Goal: Task Accomplishment & Management: Manage account settings

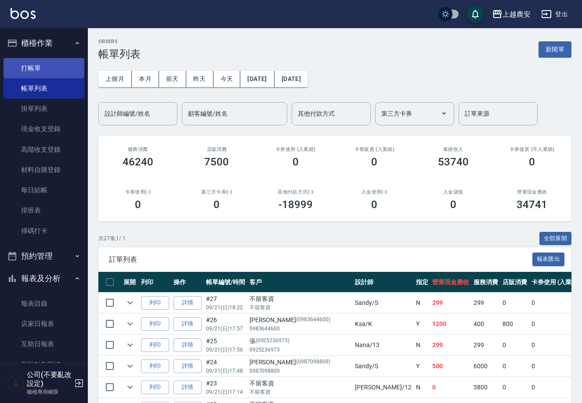
click at [77, 67] on link "打帳單" at bounding box center [44, 68] width 81 height 20
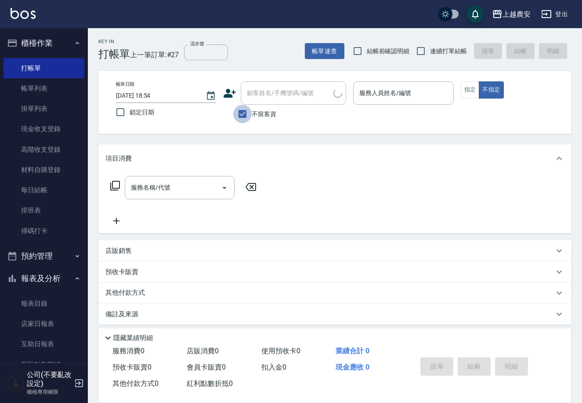
drag, startPoint x: 243, startPoint y: 110, endPoint x: 281, endPoint y: 91, distance: 42.3
click at [247, 108] on input "不留客資" at bounding box center [242, 114] width 18 height 18
checkbox input "false"
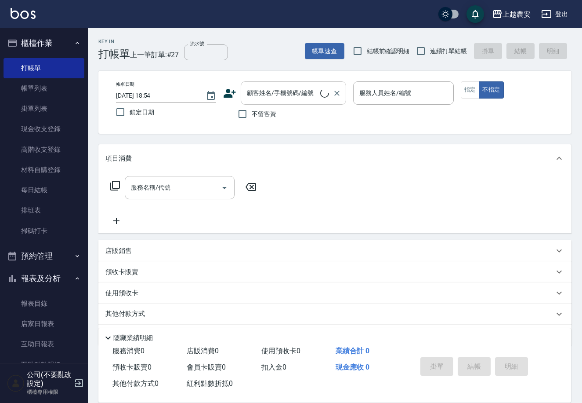
click at [283, 90] on div "顧客姓名/手機號碼/編號 顧客姓名/手機號碼/編號" at bounding box center [293, 92] width 105 height 23
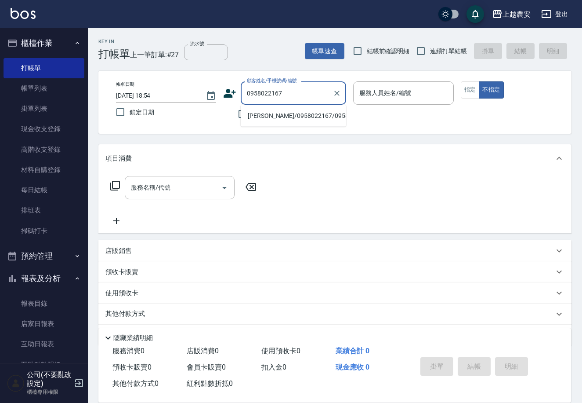
click at [323, 117] on li "[PERSON_NAME]/0958022167/0958022167" at bounding box center [293, 116] width 105 height 15
type input "[PERSON_NAME]/0958022167/0958022167"
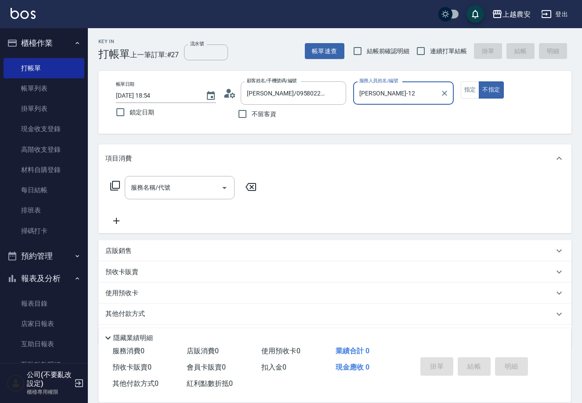
type input "[PERSON_NAME]-12"
click at [460, 88] on div "帳單日期 [DATE] 18:54 鎖定日期 顧客姓名/手機號碼/編號 [PERSON_NAME]/0958022167/0958022167 顧客姓名/手機…" at bounding box center [335, 102] width 452 height 42
click at [462, 87] on button "指定" at bounding box center [470, 89] width 19 height 17
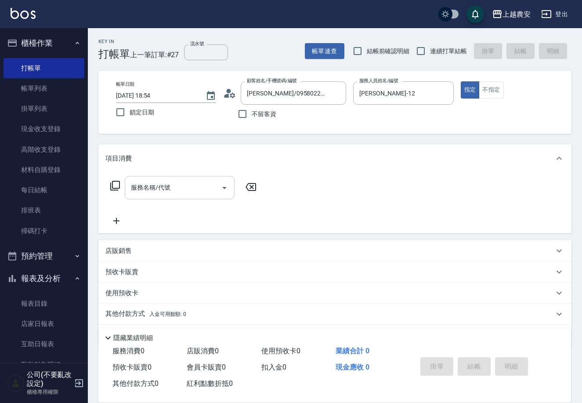
click at [163, 182] on input "服務名稱/代號" at bounding box center [173, 187] width 89 height 15
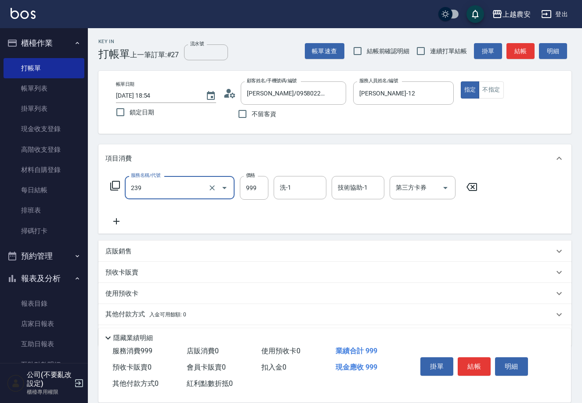
type input "頭皮SPA洗髮(239)"
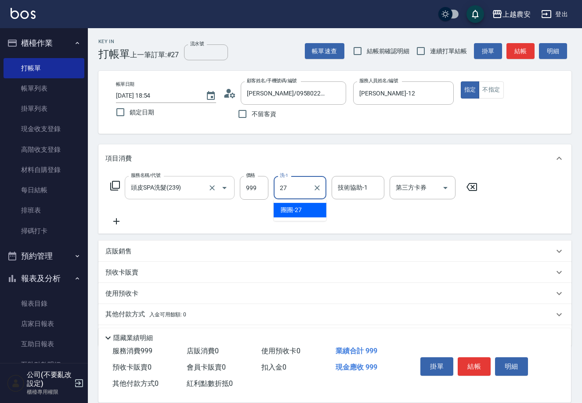
type input "團團-27"
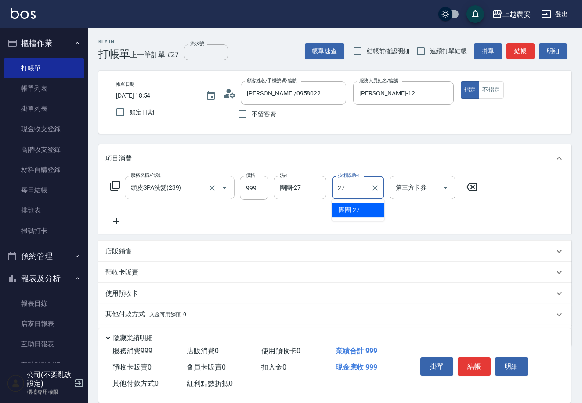
type input "團團-27"
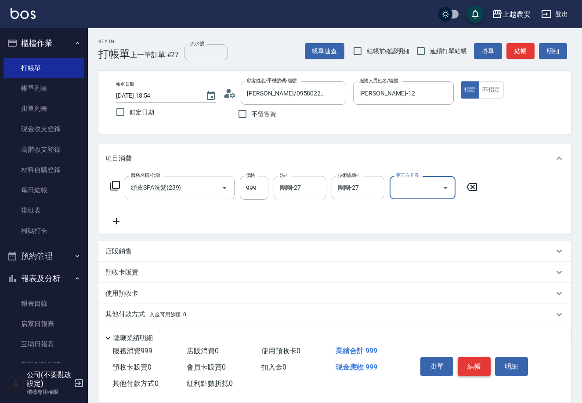
click at [474, 362] on button "結帳" at bounding box center [474, 366] width 33 height 18
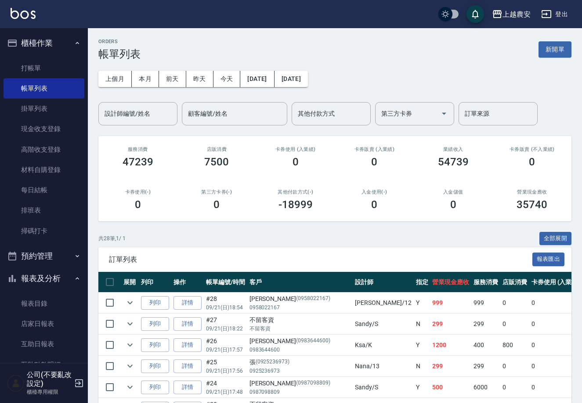
click at [62, 54] on ul "打帳單 帳單列表 掛單列表 現金收支登錄 高階收支登錄 材料自購登錄 每日結帳 排班表 掃碼打卡" at bounding box center [44, 149] width 81 height 190
click at [66, 62] on link "打帳單" at bounding box center [44, 68] width 81 height 20
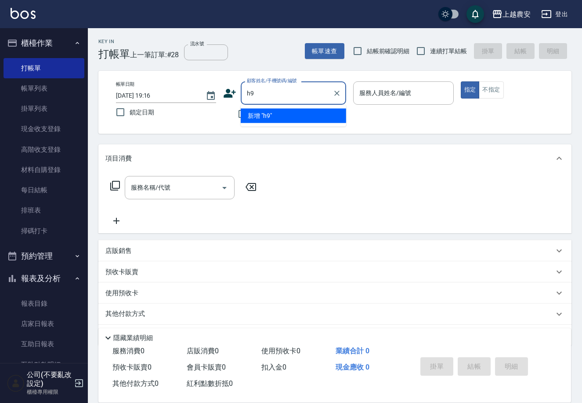
type input "h"
type input "[PERSON_NAME]/0909697691/0909697691"
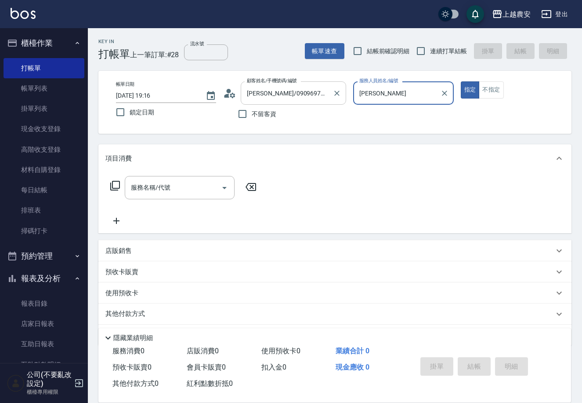
type input "[PERSON_NAME]"
click at [461, 81] on button "指定" at bounding box center [470, 89] width 19 height 17
type button "true"
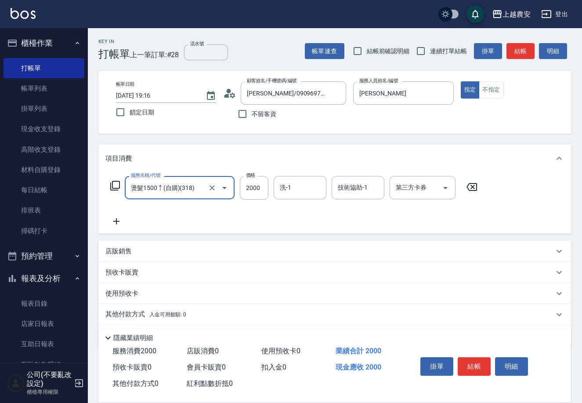
type input "燙髮1500↑(自購)(318)"
type input "2500"
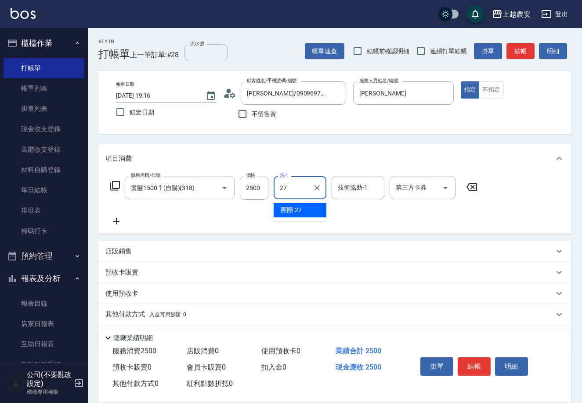
type input "團團-27"
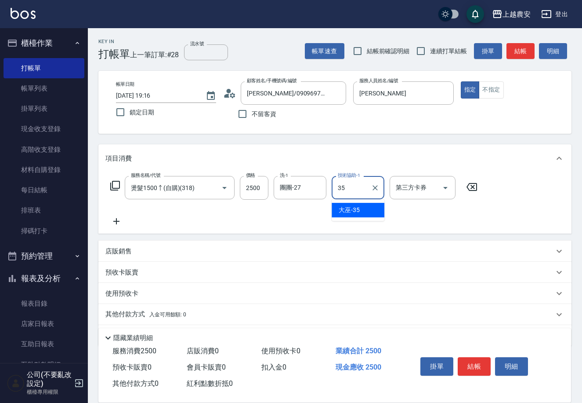
type input "大巫-35"
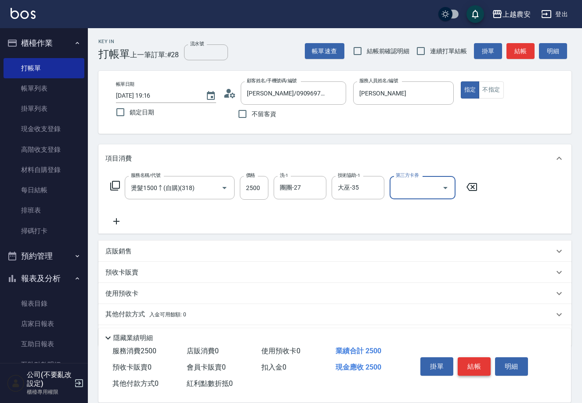
click at [478, 358] on button "結帳" at bounding box center [474, 366] width 33 height 18
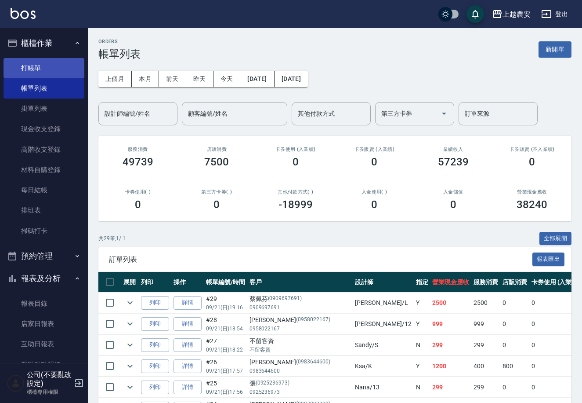
click at [56, 65] on link "打帳單" at bounding box center [44, 68] width 81 height 20
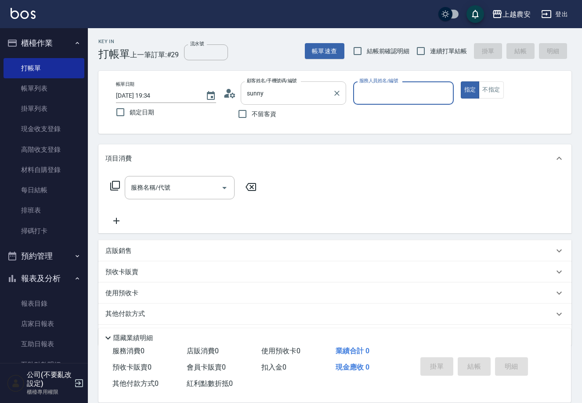
type input "[PERSON_NAME](SUNNY/0952652917/0952652917"
type input "Nana-13"
click at [461, 81] on button "指定" at bounding box center [470, 89] width 19 height 17
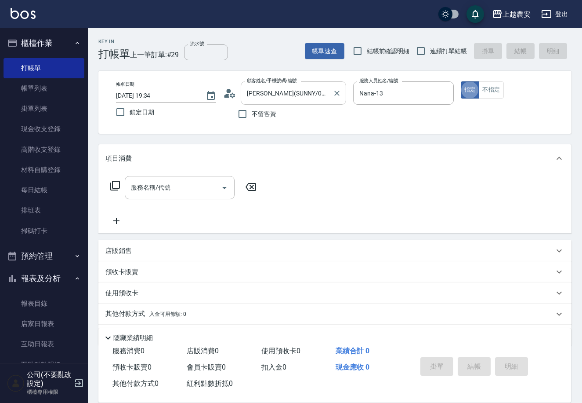
type button "true"
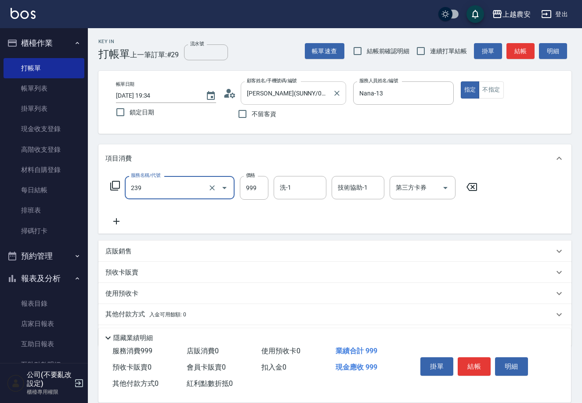
type input "頭皮SPA洗髮(239)"
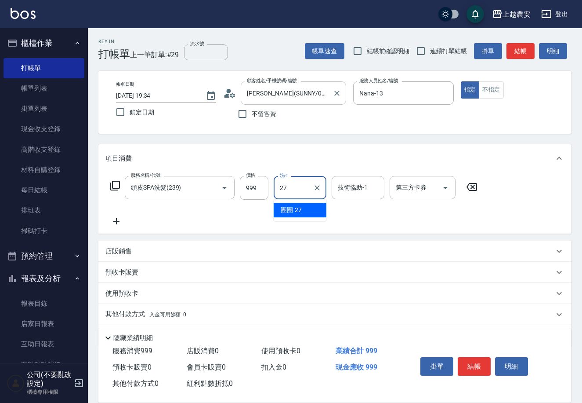
type input "團團-27"
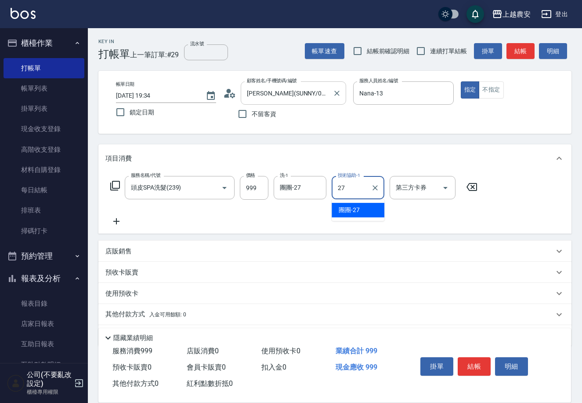
type input "團團-27"
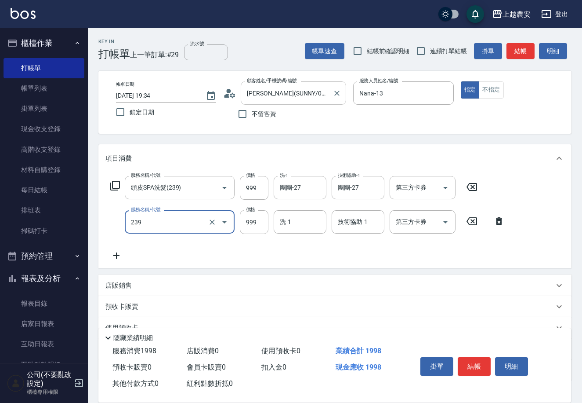
type input "頭皮SPA洗髮(239)"
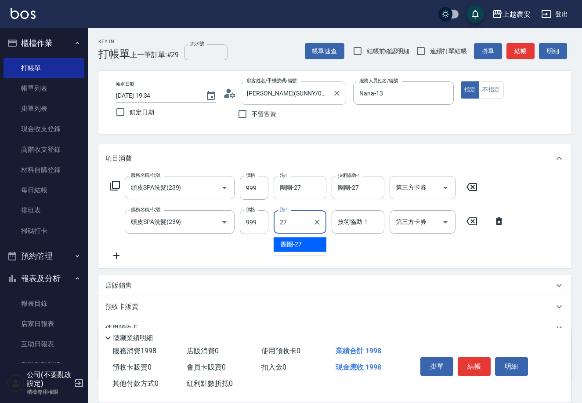
type input "團團-27"
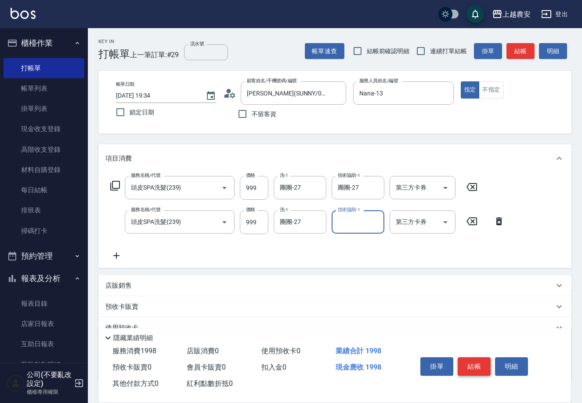
click at [473, 365] on button "結帳" at bounding box center [474, 366] width 33 height 18
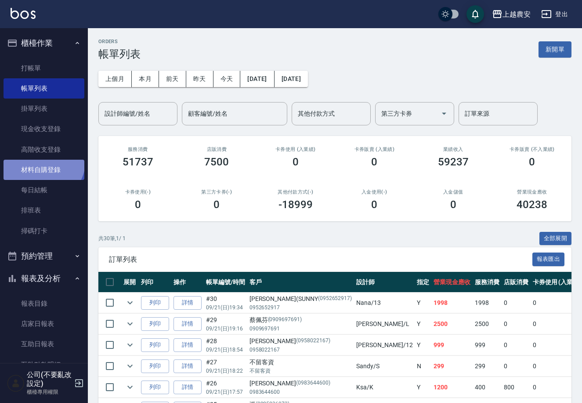
click at [39, 160] on link "材料自購登錄" at bounding box center [44, 170] width 81 height 20
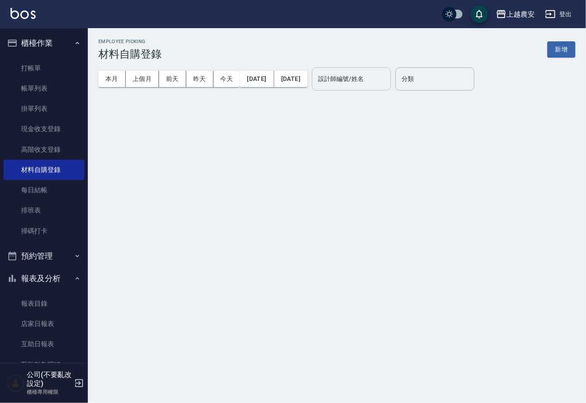
click at [387, 75] on input "設計師編號/姓名" at bounding box center [351, 78] width 71 height 15
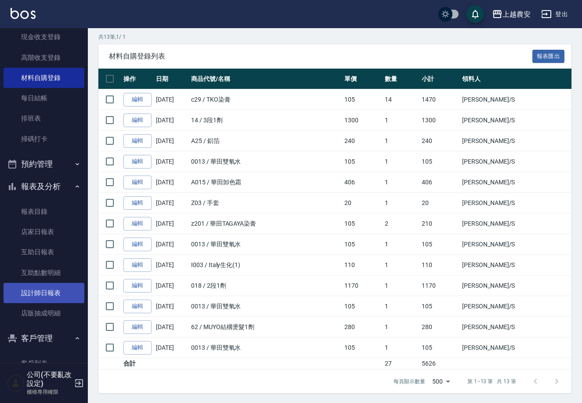
scroll to position [89, 0]
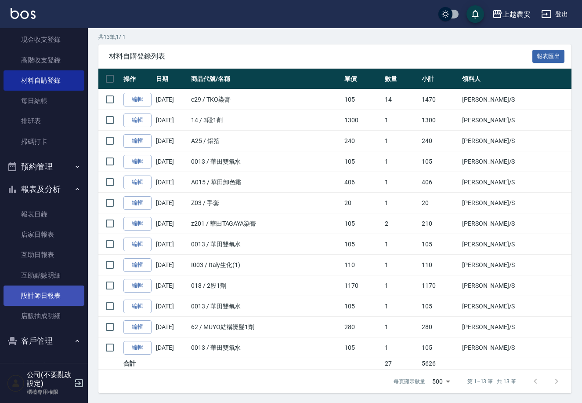
type input "Sandy-S"
click at [64, 288] on link "設計師日報表" at bounding box center [44, 295] width 81 height 20
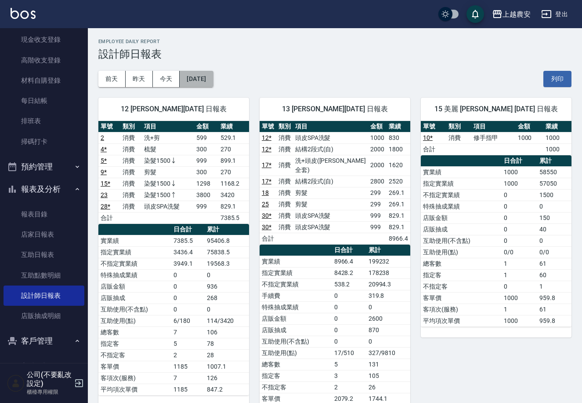
click at [206, 79] on button "[DATE]" at bounding box center [196, 79] width 33 height 16
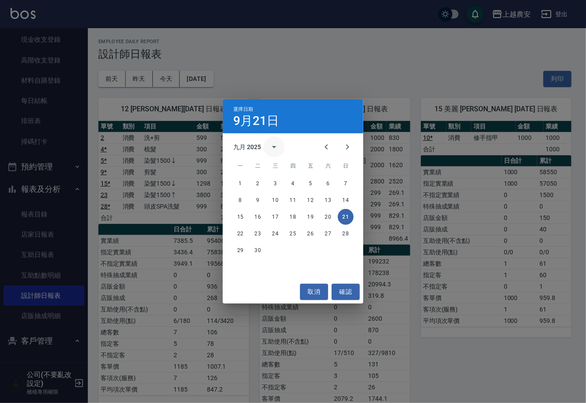
click at [269, 147] on icon "calendar view is open, switch to year view" at bounding box center [274, 147] width 11 height 11
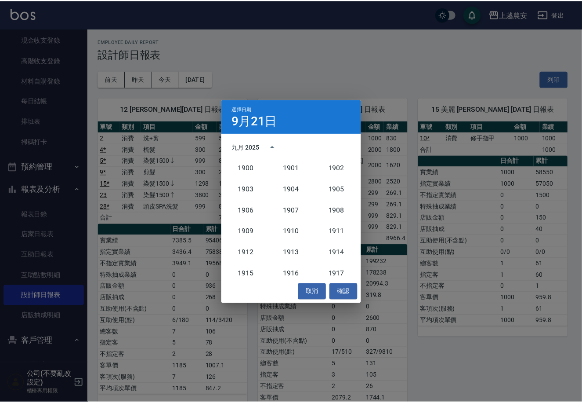
scroll to position [813, 0]
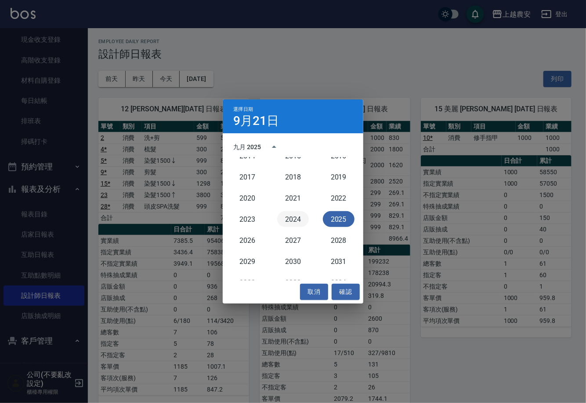
click at [286, 214] on button "2024" at bounding box center [293, 219] width 32 height 16
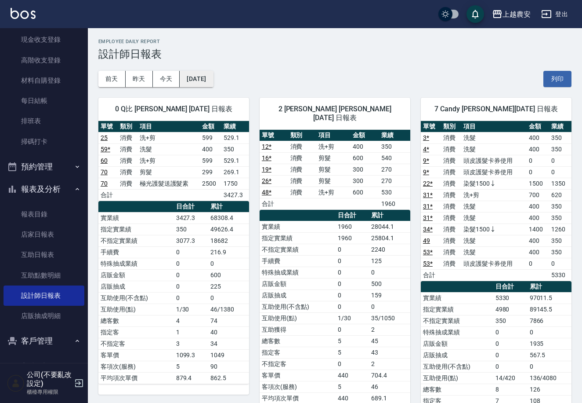
click at [190, 77] on button "[DATE]" at bounding box center [196, 79] width 33 height 16
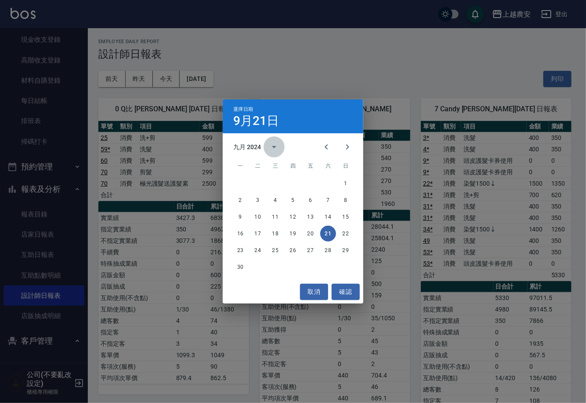
click at [265, 148] on button "calendar view is open, switch to year view" at bounding box center [274, 146] width 21 height 21
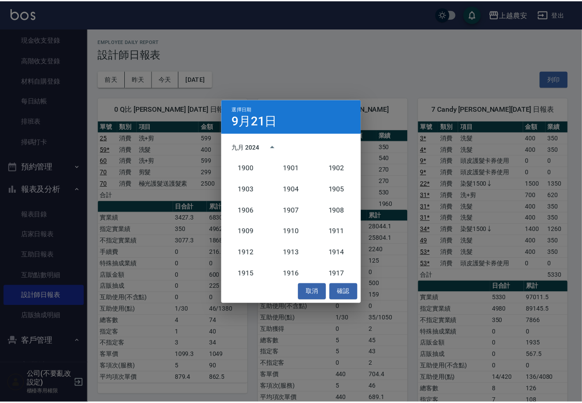
scroll to position [813, 0]
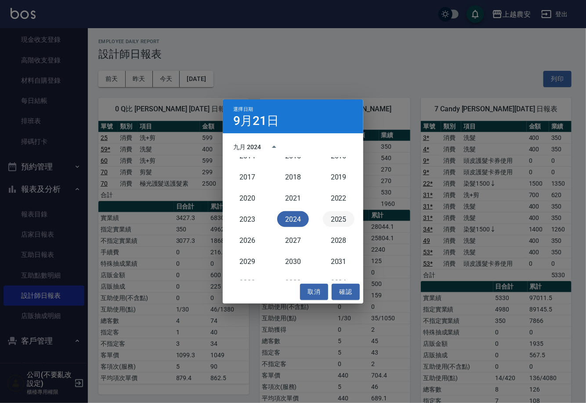
click at [325, 218] on button "2025" at bounding box center [339, 219] width 32 height 16
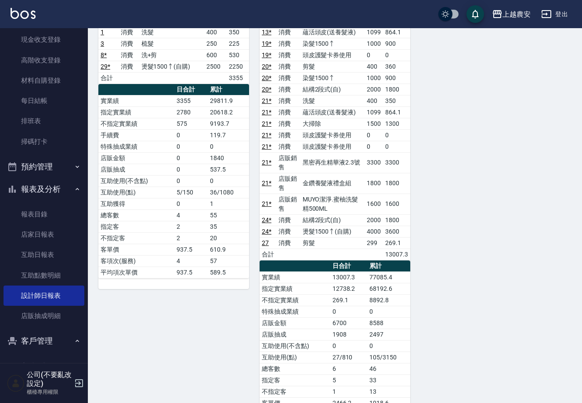
scroll to position [859, 0]
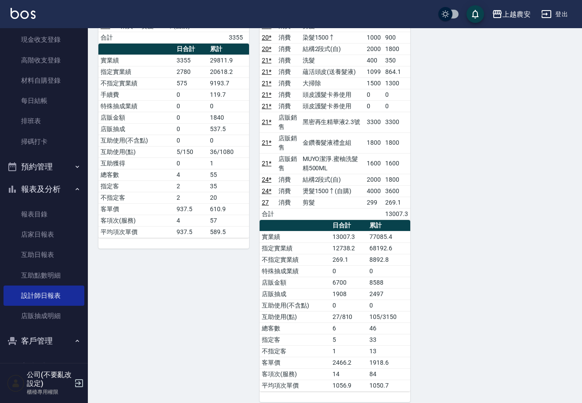
drag, startPoint x: 542, startPoint y: 336, endPoint x: 529, endPoint y: 218, distance: 119.0
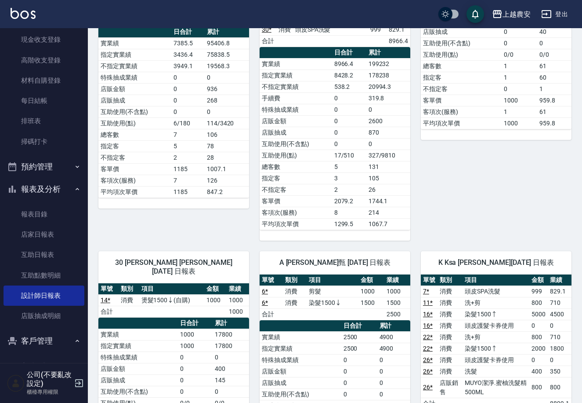
scroll to position [0, 0]
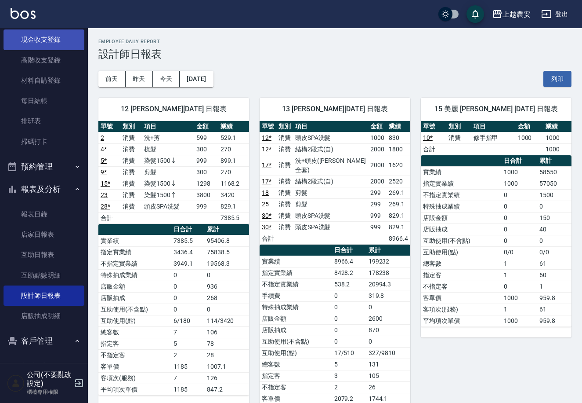
click at [21, 41] on link "現金收支登錄" at bounding box center [44, 39] width 81 height 20
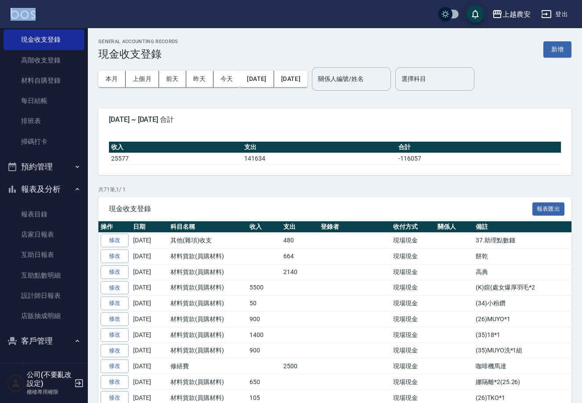
drag, startPoint x: 88, startPoint y: 108, endPoint x: 88, endPoint y: 17, distance: 91.0
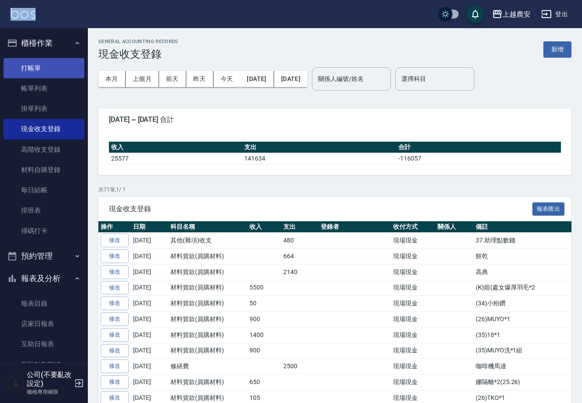
click at [36, 72] on link "打帳單" at bounding box center [44, 68] width 81 height 20
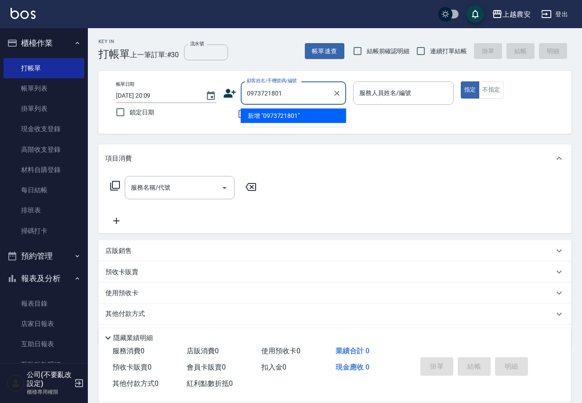
drag, startPoint x: 292, startPoint y: 94, endPoint x: 246, endPoint y: 87, distance: 47.0
click at [236, 90] on div "顧客姓名/手機號碼/編號 0973721801 顧客姓名/手機號碼/編號" at bounding box center [284, 92] width 123 height 23
type input "0973721801"
click at [224, 86] on div "顧客姓名/手機號碼/編號 顧客姓名/手機號碼/編號" at bounding box center [284, 92] width 123 height 23
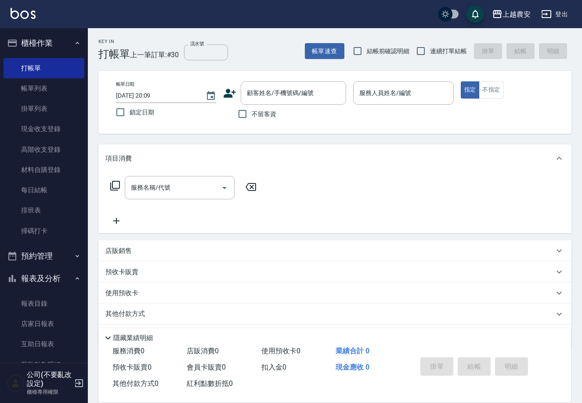
click at [234, 95] on icon at bounding box center [229, 93] width 13 height 13
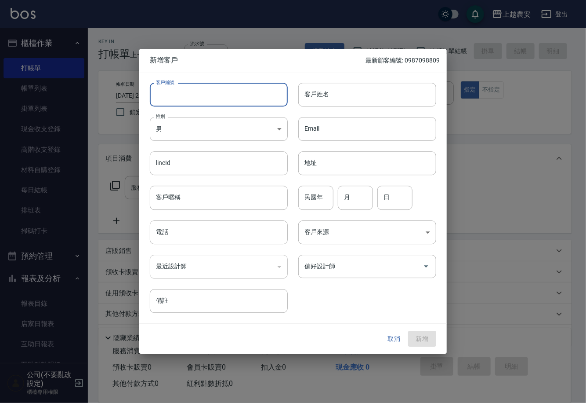
click at [239, 92] on input "客戶編號" at bounding box center [219, 95] width 138 height 24
paste input "0973721801"
type input "0973721801"
click at [204, 133] on body "上越農安 登出 櫃檯作業 打帳單 帳單列表 掛單列表 現金收支登錄 高階收支登錄 材料自購登錄 每日結帳 排班表 掃碼打卡 預約管理 預約管理 單日預約紀錄 …" at bounding box center [293, 214] width 586 height 428
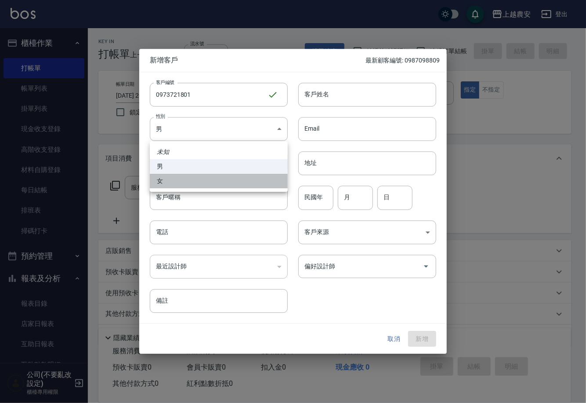
click at [243, 175] on li "女" at bounding box center [219, 181] width 138 height 15
type input "[DEMOGRAPHIC_DATA]"
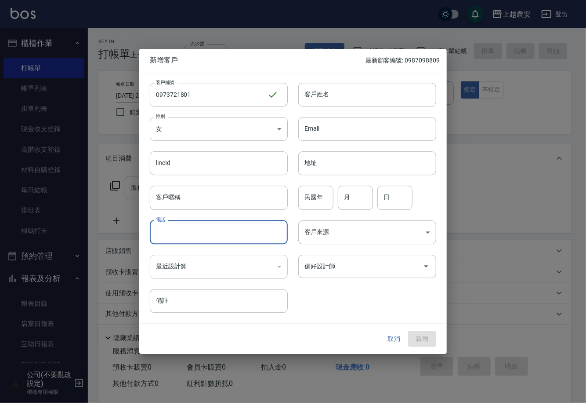
click at [245, 229] on input "電話" at bounding box center [219, 232] width 138 height 24
paste input "0973721801"
type input "0973721801"
click at [327, 96] on input "客戶姓名" at bounding box center [367, 95] width 138 height 24
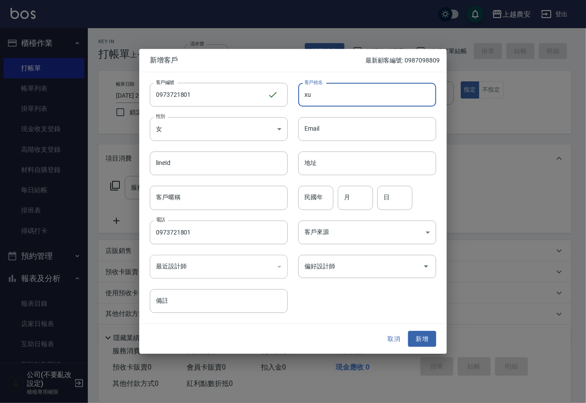
type input "x"
click at [420, 266] on button "Open" at bounding box center [426, 266] width 14 height 14
type input "[PERSON_NAME]"
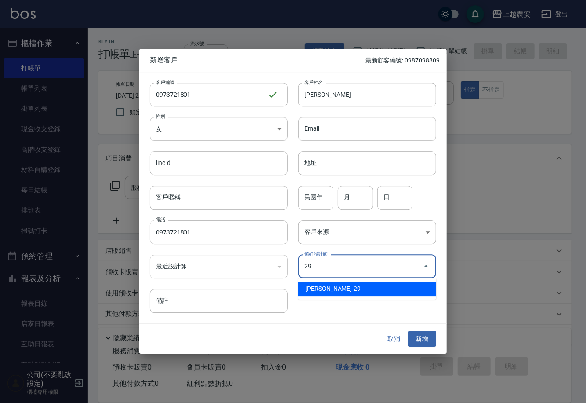
type input "楊馨茹"
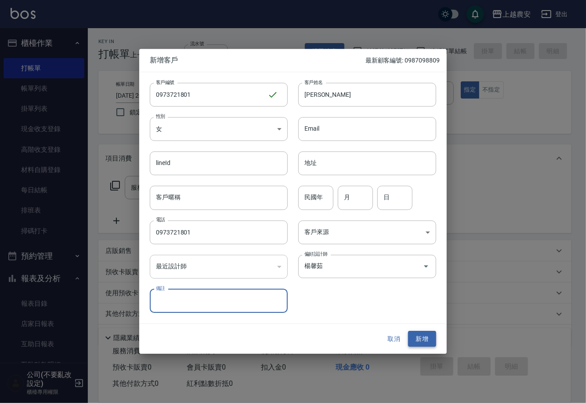
drag, startPoint x: 430, startPoint y: 340, endPoint x: 434, endPoint y: 332, distance: 8.8
click at [429, 339] on button "新增" at bounding box center [422, 338] width 28 height 16
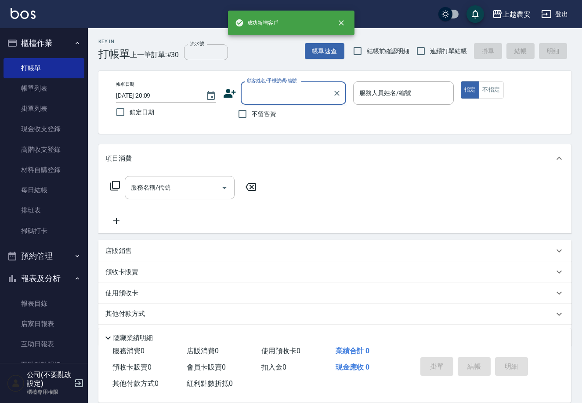
click at [301, 98] on input "顧客姓名/手機號碼/編號" at bounding box center [287, 92] width 84 height 15
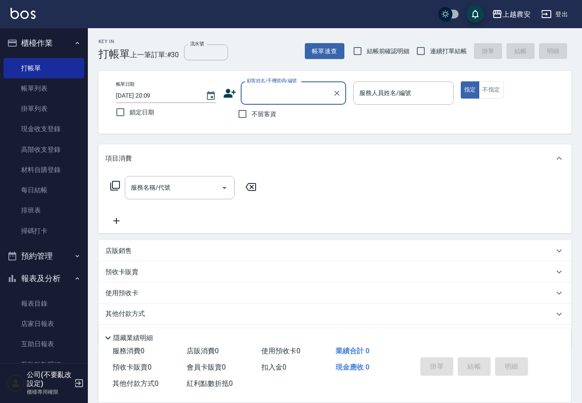
paste input "0973721801"
type input "0973721801"
click at [337, 90] on icon "Clear" at bounding box center [337, 93] width 9 height 9
click at [327, 89] on input "顧客姓名/手機號碼/編號" at bounding box center [287, 92] width 84 height 15
paste input "0973721801"
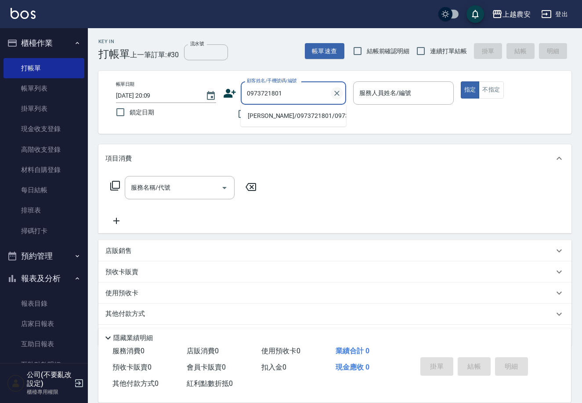
type input "[PERSON_NAME]/0973721801/0973721801"
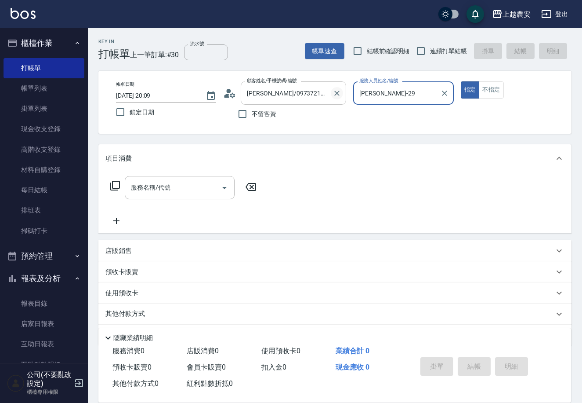
type input "[PERSON_NAME]-29"
click at [461, 81] on button "指定" at bounding box center [470, 89] width 19 height 17
type button "true"
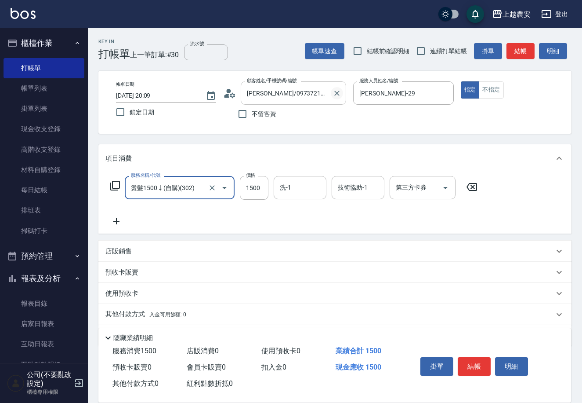
type input "燙髮1500↓(自購)(302)"
type input "1000"
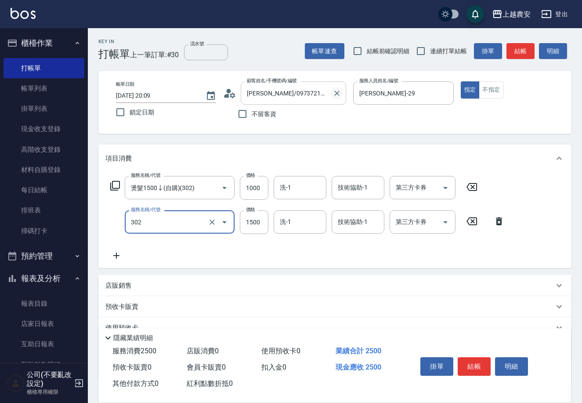
type input "燙髮1500↓(自購)(302)"
type input "1000"
click at [471, 368] on button "結帳" at bounding box center [474, 366] width 33 height 18
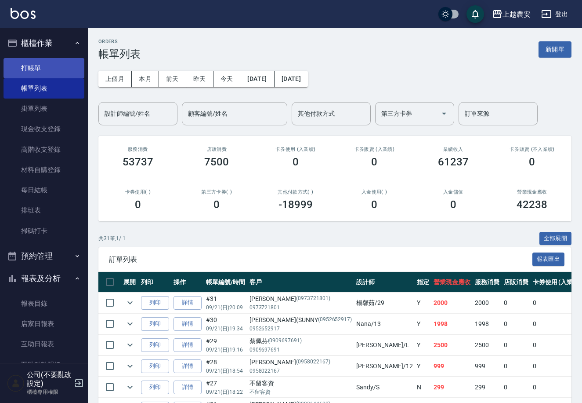
click at [64, 74] on link "打帳單" at bounding box center [44, 68] width 81 height 20
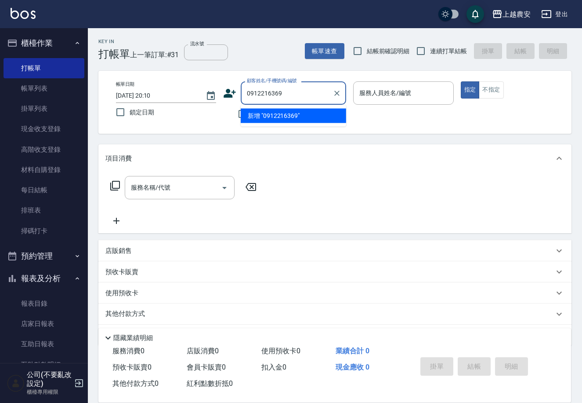
drag, startPoint x: 272, startPoint y: 95, endPoint x: 247, endPoint y: 98, distance: 25.2
click at [247, 98] on input "0912216369" at bounding box center [287, 92] width 84 height 15
type input "0912216369"
click at [231, 97] on icon at bounding box center [230, 93] width 12 height 9
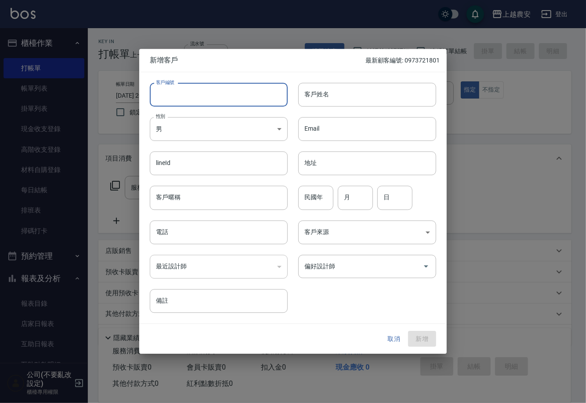
click at [256, 96] on input "客戶編號" at bounding box center [219, 95] width 138 height 24
paste input "0912216369"
type input "0912216369"
click at [205, 125] on body "上越農安 登出 櫃檯作業 打帳單 帳單列表 掛單列表 現金收支登錄 高階收支登錄 材料自購登錄 每日結帳 排班表 掃碼打卡 預約管理 預約管理 單日預約紀錄 …" at bounding box center [293, 214] width 586 height 428
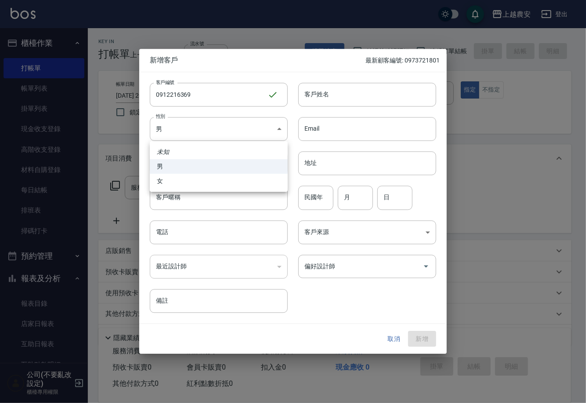
click at [227, 176] on li "女" at bounding box center [219, 181] width 138 height 15
type input "[DEMOGRAPHIC_DATA]"
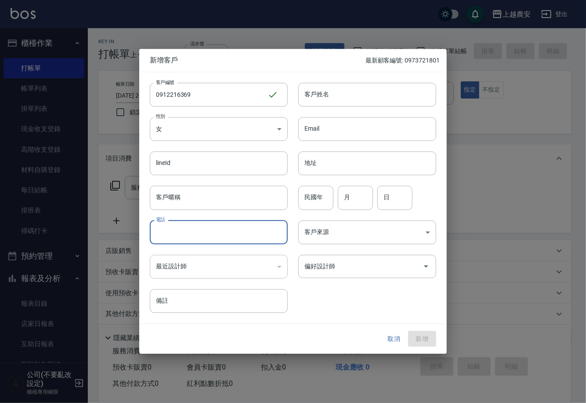
click at [240, 223] on input "電話" at bounding box center [219, 232] width 138 height 24
paste input "0912216369"
type input "0912216369"
click at [326, 96] on input "客戶姓名" at bounding box center [367, 95] width 138 height 24
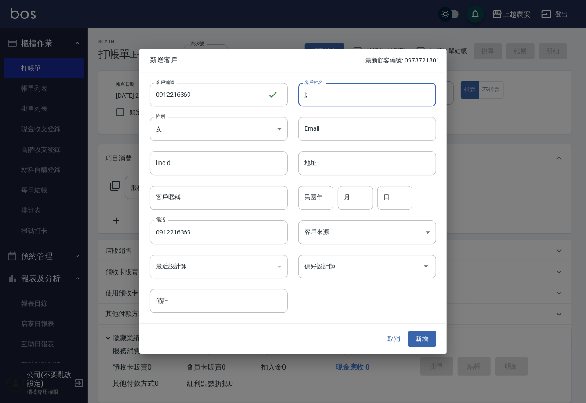
type input "j"
type input "[PERSON_NAME]"
click at [354, 269] on input "偏好設計師" at bounding box center [360, 265] width 117 height 15
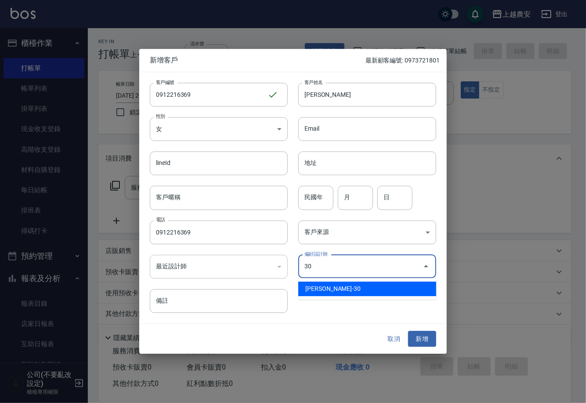
type input "林珮筠"
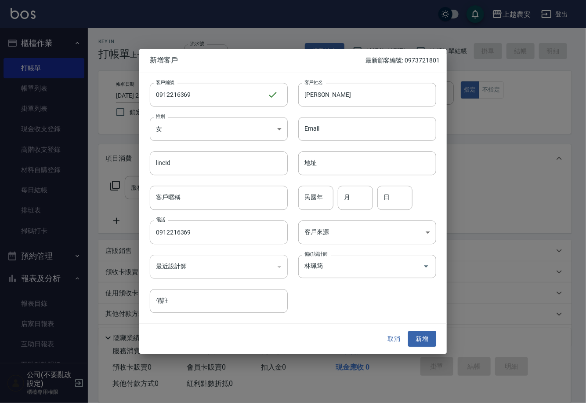
click at [423, 348] on div "取消 新增" at bounding box center [293, 338] width 308 height 30
click at [422, 343] on button "新增" at bounding box center [422, 338] width 28 height 16
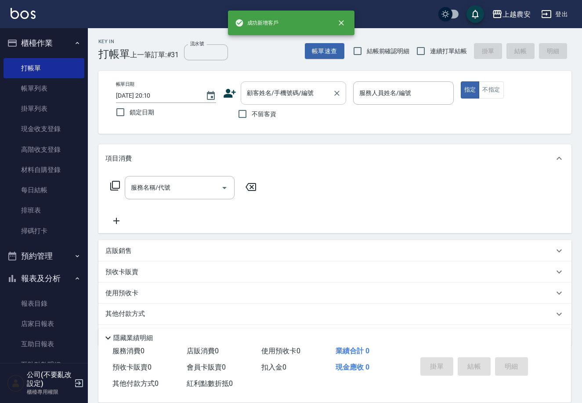
click at [283, 93] on input "顧客姓名/手機號碼/編號" at bounding box center [287, 92] width 84 height 15
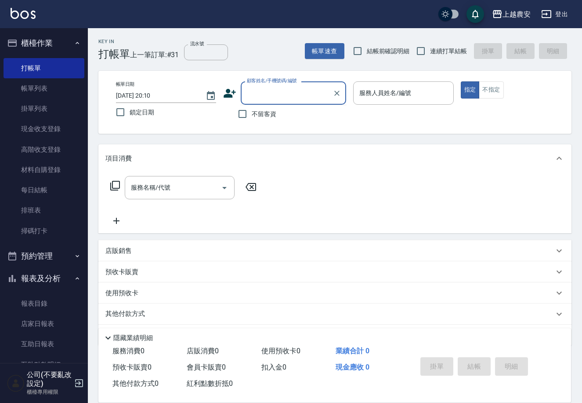
paste input "0912216369"
type input "0912216369"
click at [333, 90] on icon "Clear" at bounding box center [337, 93] width 9 height 9
paste input "0912216369"
type input "0912216369"
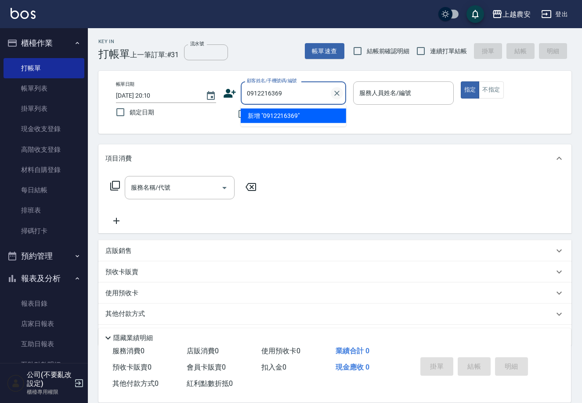
click at [335, 89] on icon "Clear" at bounding box center [337, 93] width 9 height 9
paste input "0912216369"
type input "0912216369"
click at [335, 90] on icon "Clear" at bounding box center [337, 93] width 9 height 9
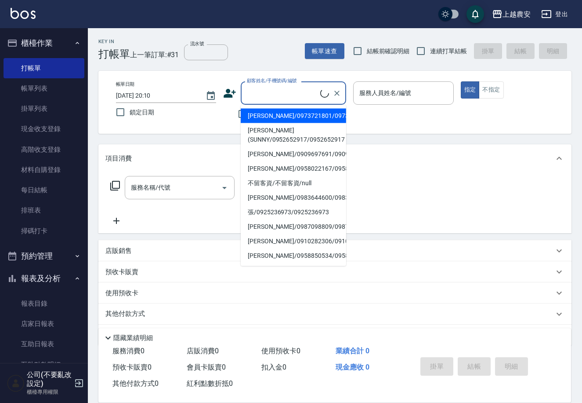
paste input "0912216369"
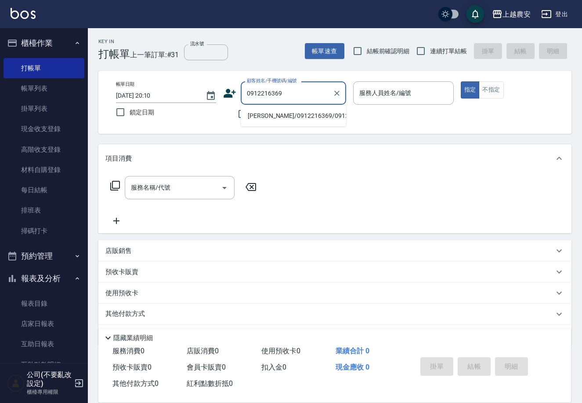
type input "[PERSON_NAME]/0912216369/0912216369"
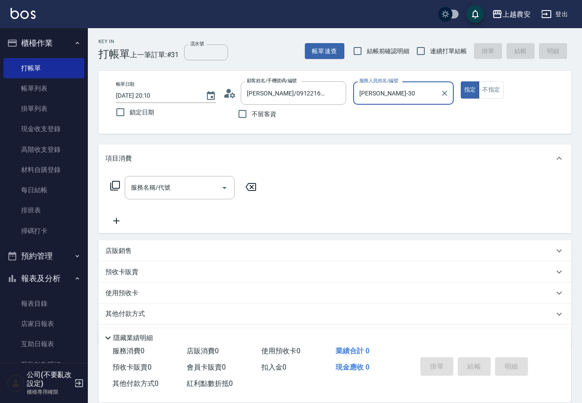
type input "[PERSON_NAME]-30"
click at [461, 81] on button "指定" at bounding box center [470, 89] width 19 height 17
type button "true"
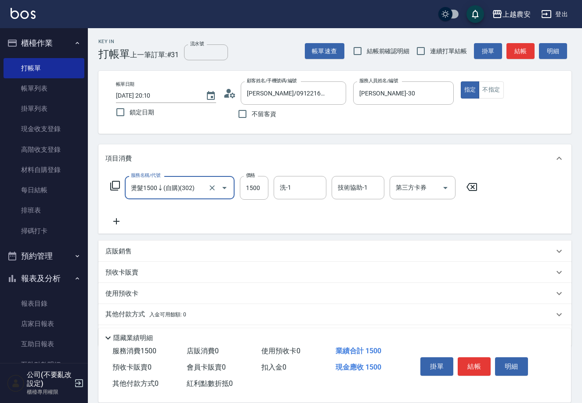
type input "燙髮1500↓(自購)(302)"
type input "1000"
click at [467, 365] on button "結帳" at bounding box center [474, 366] width 33 height 18
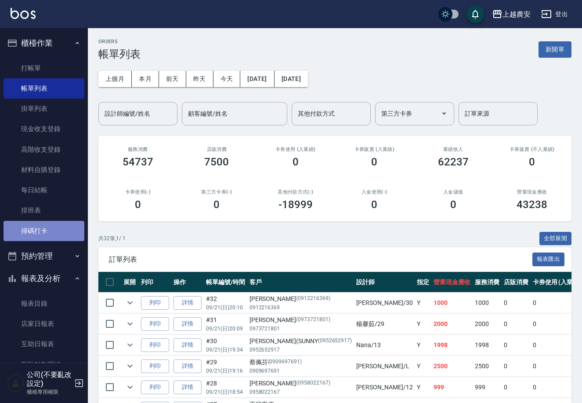
click at [45, 228] on link "掃碼打卡" at bounding box center [44, 231] width 81 height 20
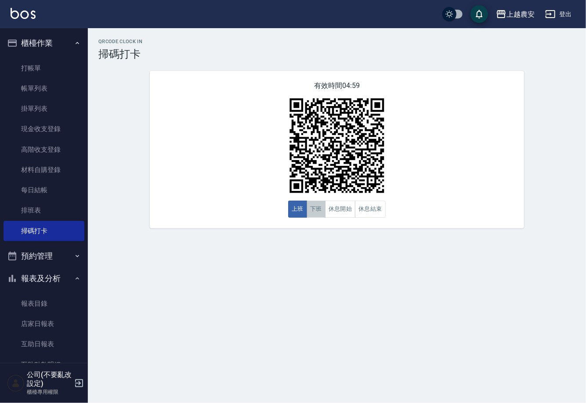
click at [312, 204] on button "下班" at bounding box center [316, 208] width 19 height 17
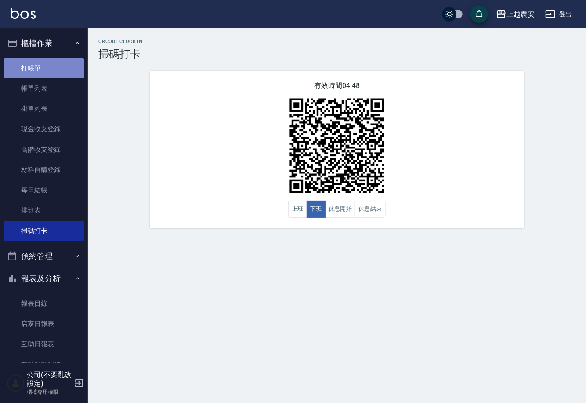
click at [59, 65] on link "打帳單" at bounding box center [44, 68] width 81 height 20
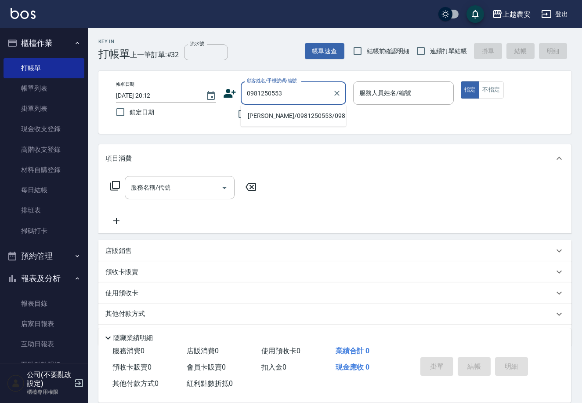
type input "[PERSON_NAME]/0981250553/0981250553"
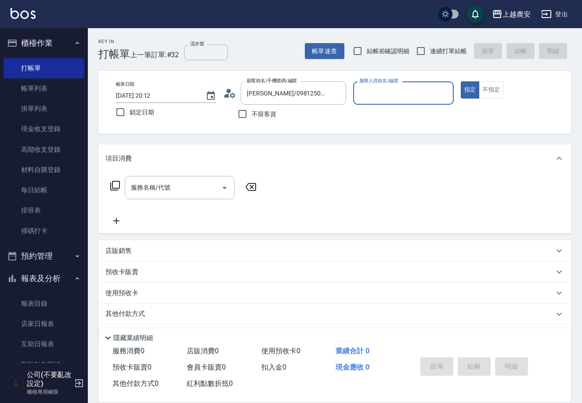
type input "[PERSON_NAME]"
click at [461, 81] on button "指定" at bounding box center [470, 89] width 19 height 17
type button "true"
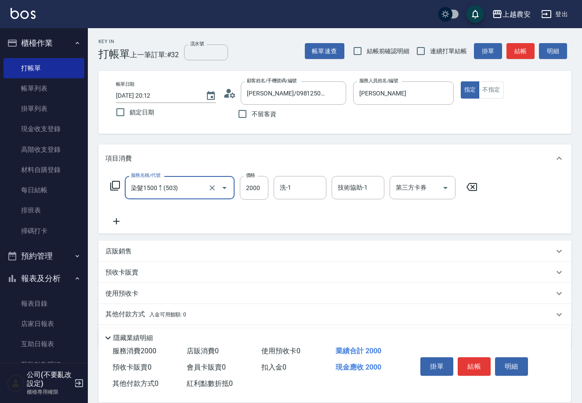
type input "染髮1500↑(503)"
type input "4499"
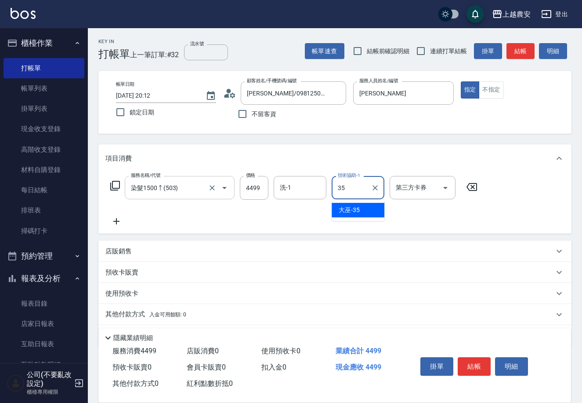
type input "大巫-35"
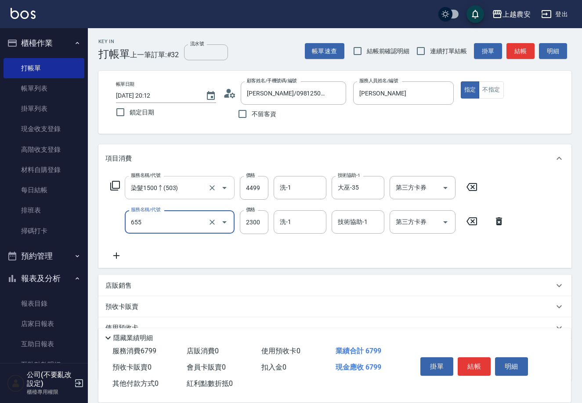
type input "結構2段式(自)(655)"
type input "1000"
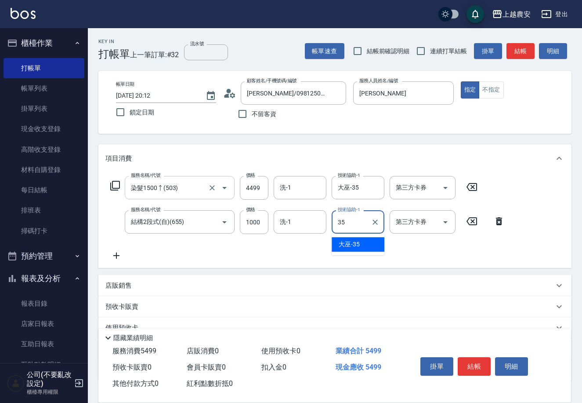
type input "大巫-35"
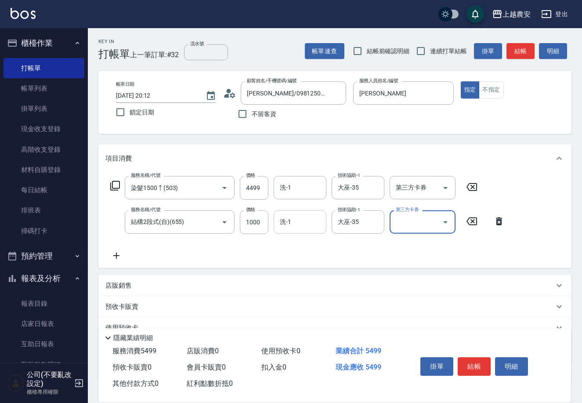
click at [299, 211] on div "洗-1" at bounding box center [300, 221] width 53 height 23
type input "大巫-35"
click at [481, 361] on button "結帳" at bounding box center [474, 366] width 33 height 18
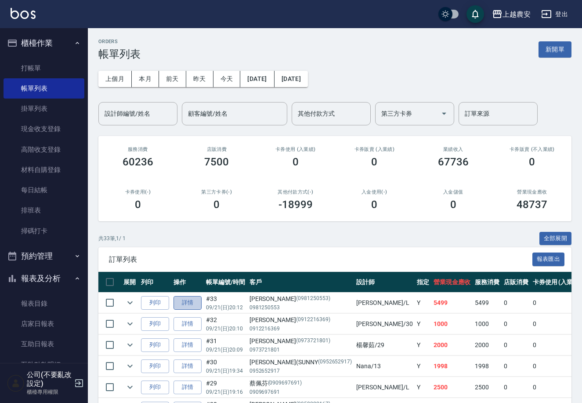
click at [189, 304] on link "詳情" at bounding box center [188, 303] width 28 height 14
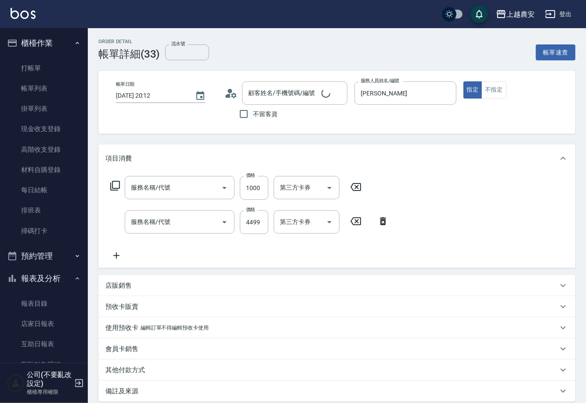
type input "[DATE] 20:12"
type input "[PERSON_NAME]"
type input "[PERSON_NAME]/0981250553/0981250553"
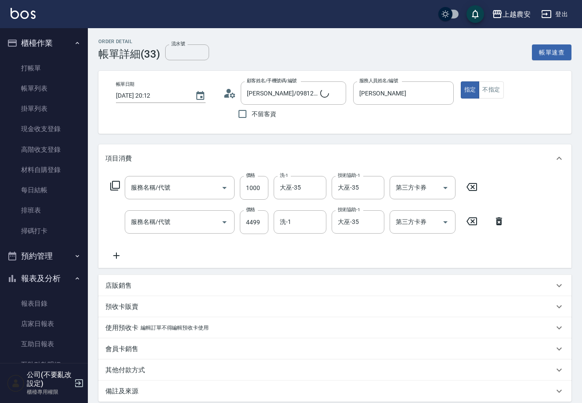
scroll to position [92, 0]
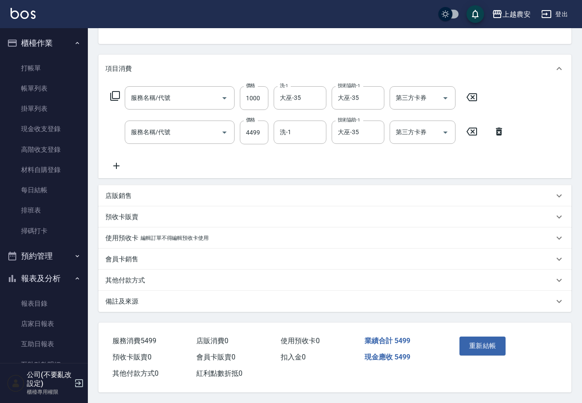
type input "結構2段式(自)(655)"
type input "染髮1500↑(503)"
click at [163, 276] on div "其他付款方式" at bounding box center [329, 280] width 449 height 9
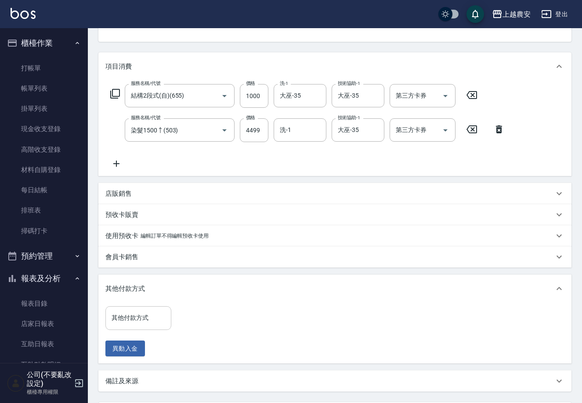
click at [105, 311] on div "其他付款方式" at bounding box center [138, 317] width 66 height 23
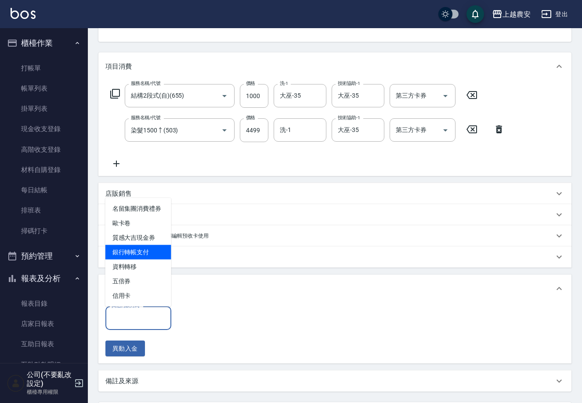
click at [162, 254] on span "銀行轉帳支付" at bounding box center [138, 252] width 66 height 15
type input "銀行轉帳支付"
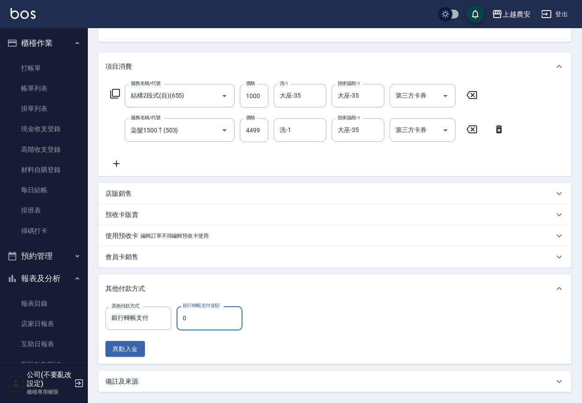
click at [197, 317] on input "0" at bounding box center [210, 318] width 66 height 24
type input "5499"
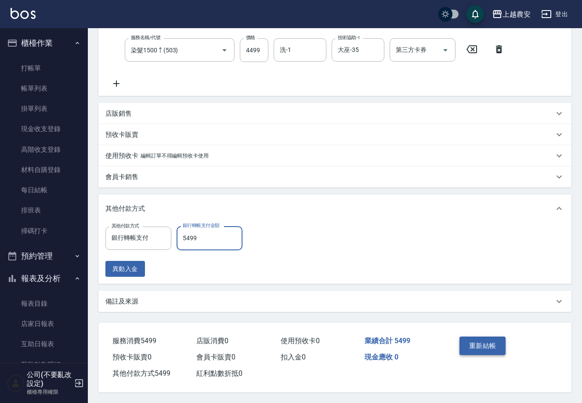
click at [476, 348] on button "重新結帳" at bounding box center [483, 345] width 47 height 18
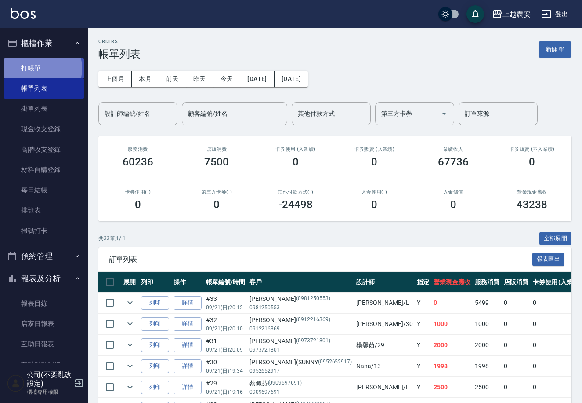
click at [35, 68] on link "打帳單" at bounding box center [44, 68] width 81 height 20
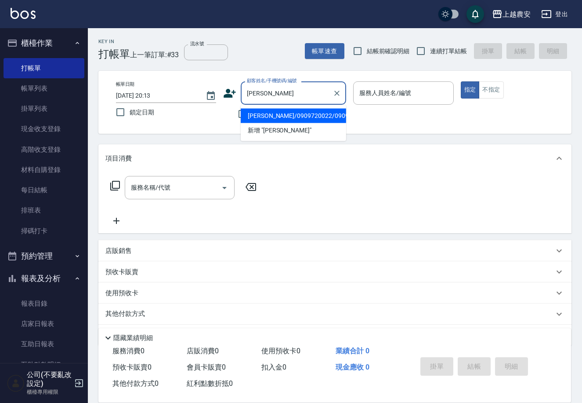
type input "[PERSON_NAME]/0909720022/0909720022"
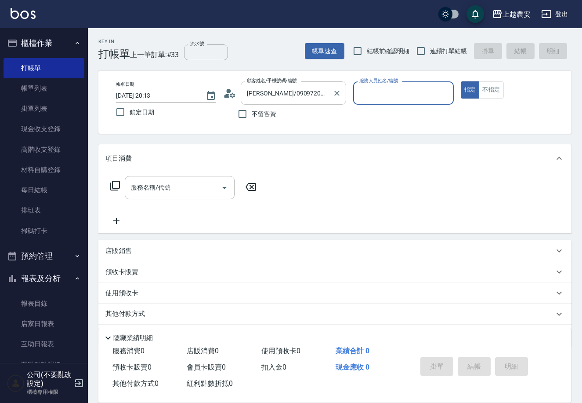
type input "[PERSON_NAME]"
click at [461, 81] on button "指定" at bounding box center [470, 89] width 19 height 17
type button "true"
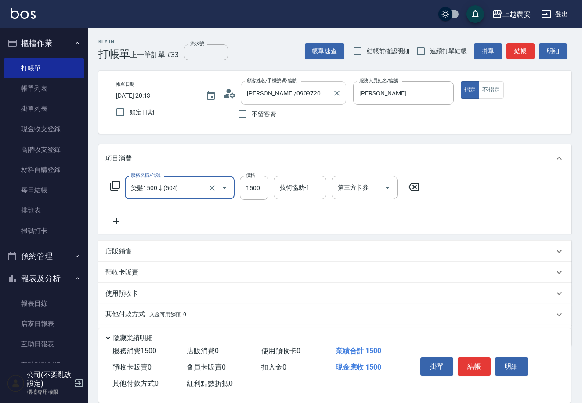
type input "染髮1500↓(504)"
type input "1000"
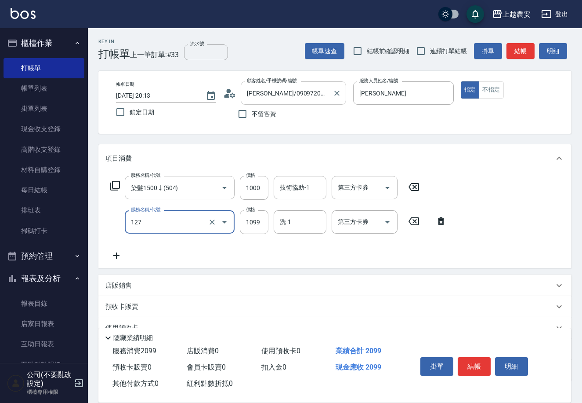
type input "蘊活頭皮(送養髮液)(127)"
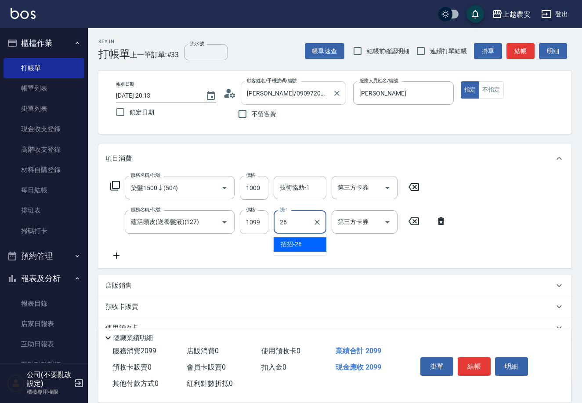
type input "招招-26"
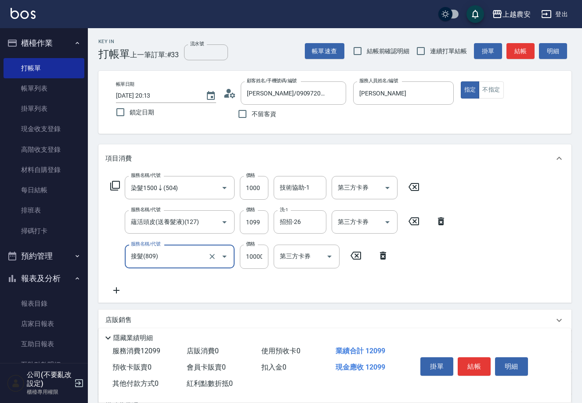
type input "接髮(809)"
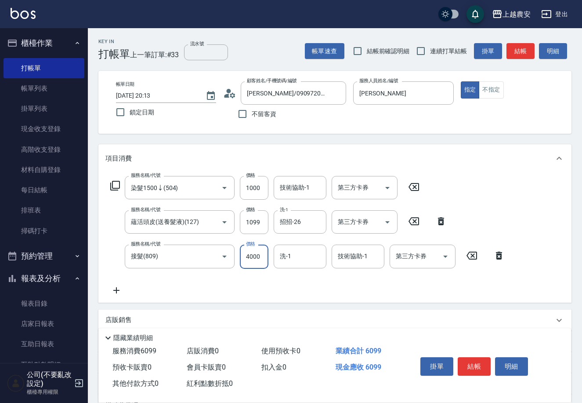
type input "4000"
click at [471, 365] on button "結帳" at bounding box center [474, 366] width 33 height 18
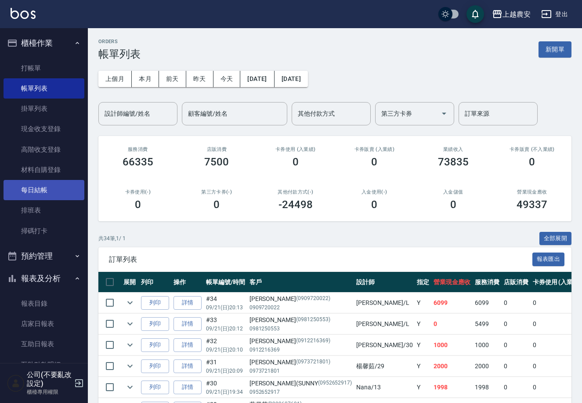
click at [70, 182] on link "每日結帳" at bounding box center [44, 190] width 81 height 20
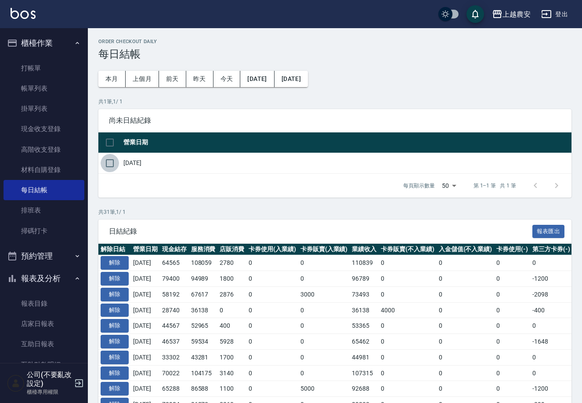
click at [113, 156] on input "checkbox" at bounding box center [110, 163] width 18 height 18
checkbox input "true"
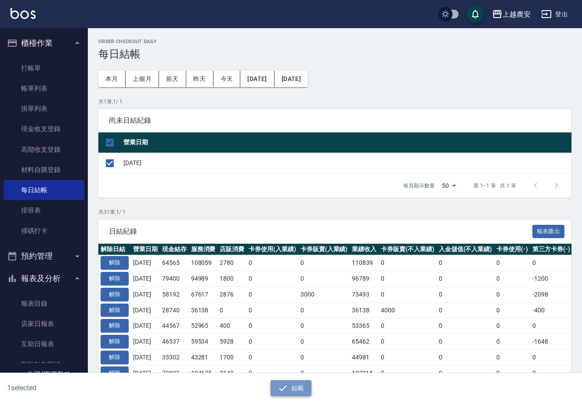
click at [309, 381] on button "結帳" at bounding box center [291, 388] width 41 height 16
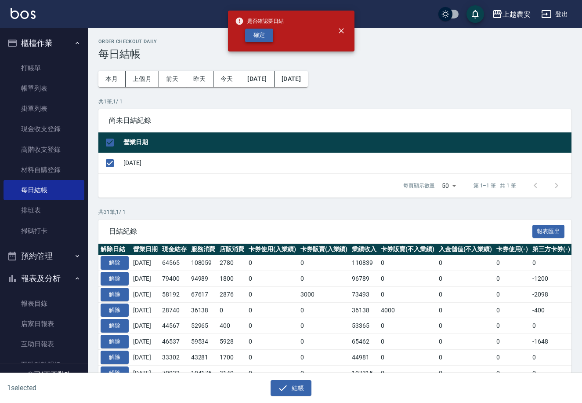
click at [272, 40] on button "確定" at bounding box center [259, 36] width 28 height 14
checkbox input "false"
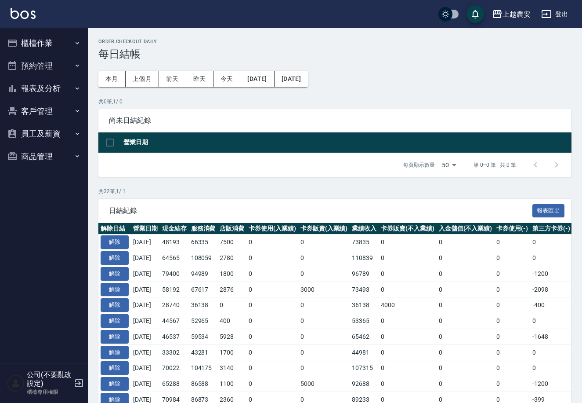
click at [50, 87] on button "報表及分析" at bounding box center [44, 88] width 81 height 23
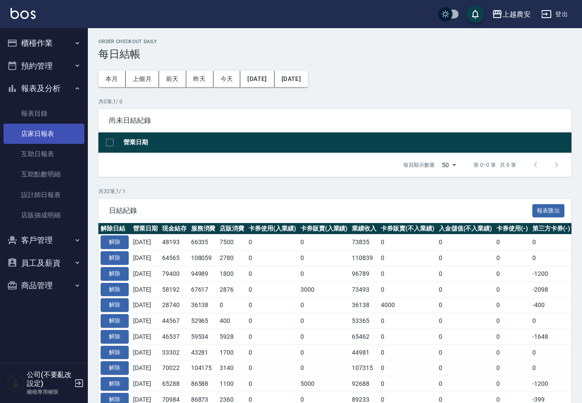
click at [70, 126] on link "店家日報表" at bounding box center [44, 133] width 81 height 20
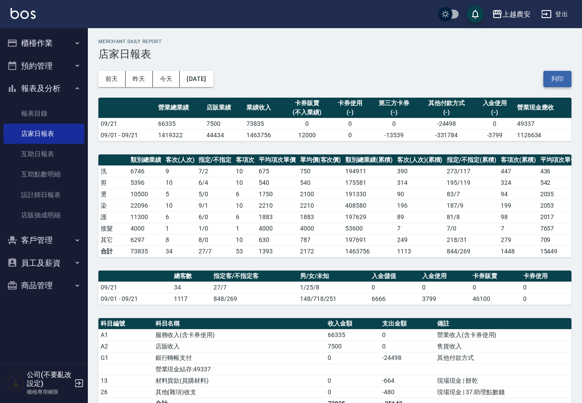
click at [563, 78] on button "列印" at bounding box center [558, 79] width 28 height 16
click at [40, 48] on button "櫃檯作業" at bounding box center [44, 43] width 81 height 23
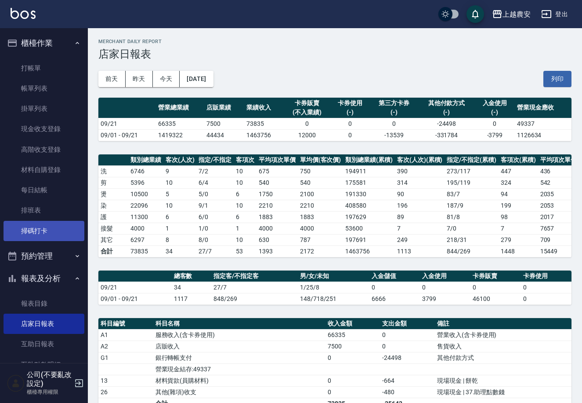
click at [68, 232] on link "掃碼打卡" at bounding box center [44, 231] width 81 height 20
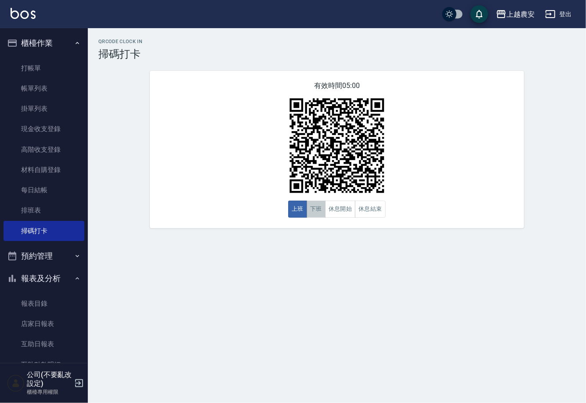
drag, startPoint x: 314, startPoint y: 211, endPoint x: 345, endPoint y: 357, distance: 149.7
click at [314, 211] on button "下班" at bounding box center [316, 208] width 19 height 17
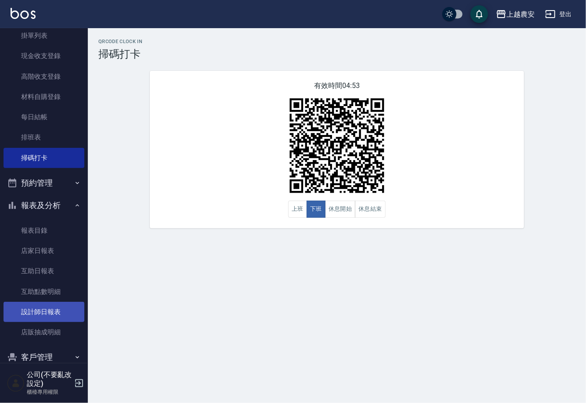
scroll to position [73, 0]
click at [50, 314] on link "設計師日報表" at bounding box center [44, 311] width 81 height 20
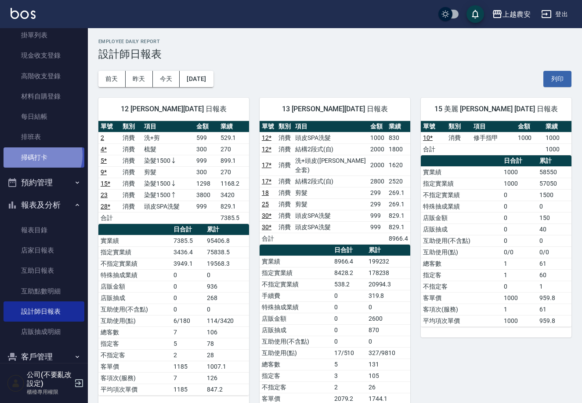
click at [40, 155] on link "掃碼打卡" at bounding box center [44, 157] width 81 height 20
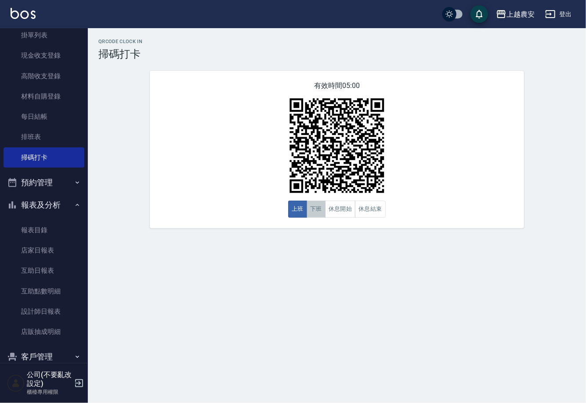
click at [312, 204] on button "下班" at bounding box center [316, 208] width 19 height 17
